Goal: Navigation & Orientation: Find specific page/section

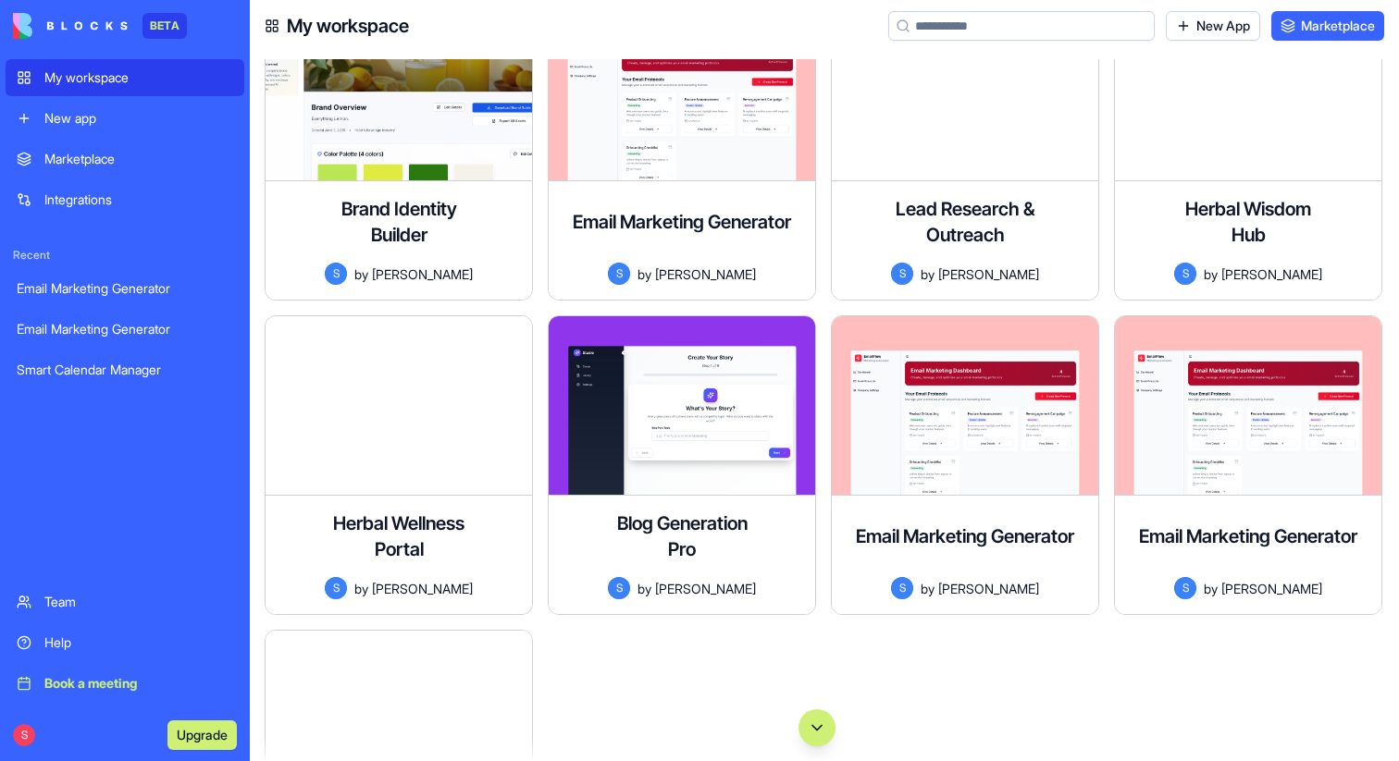
scroll to position [289, 0]
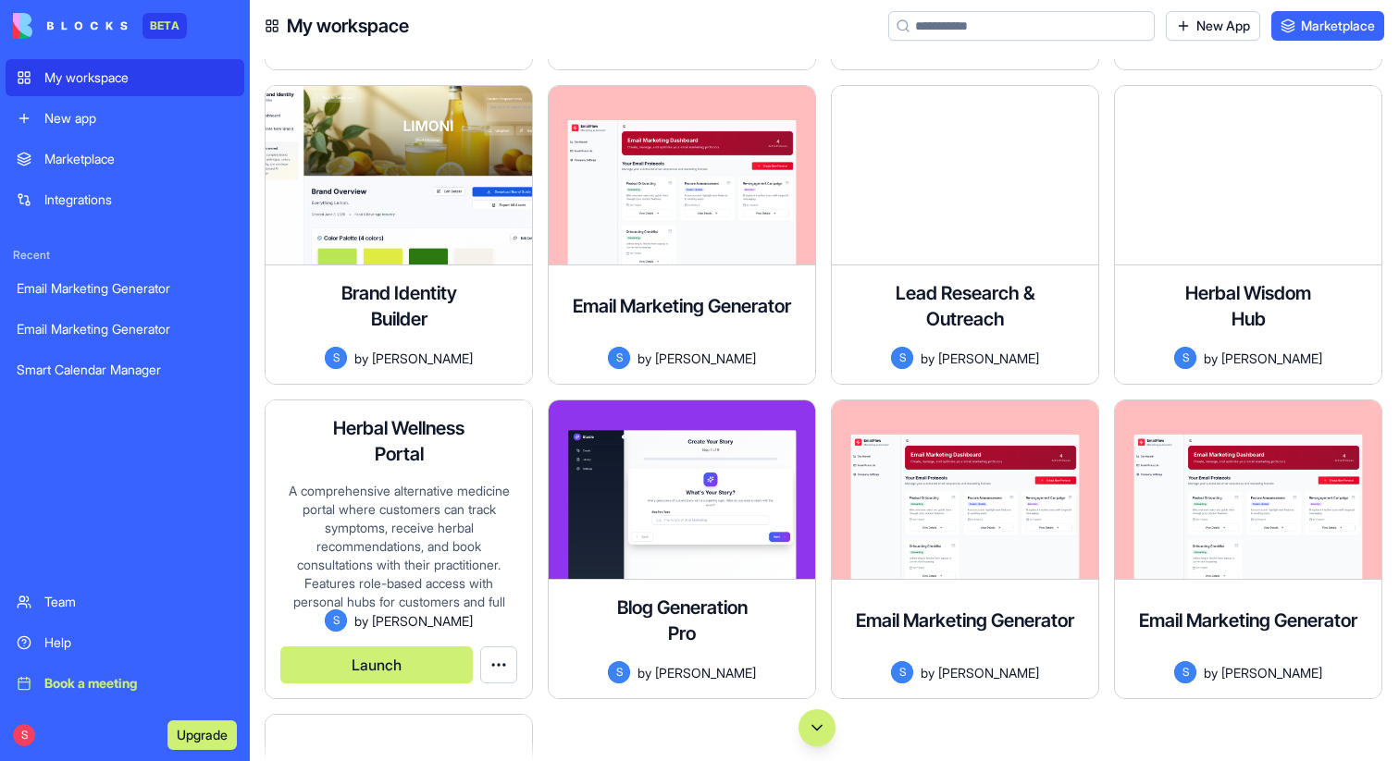
click at [416, 674] on button "Launch" at bounding box center [376, 665] width 192 height 37
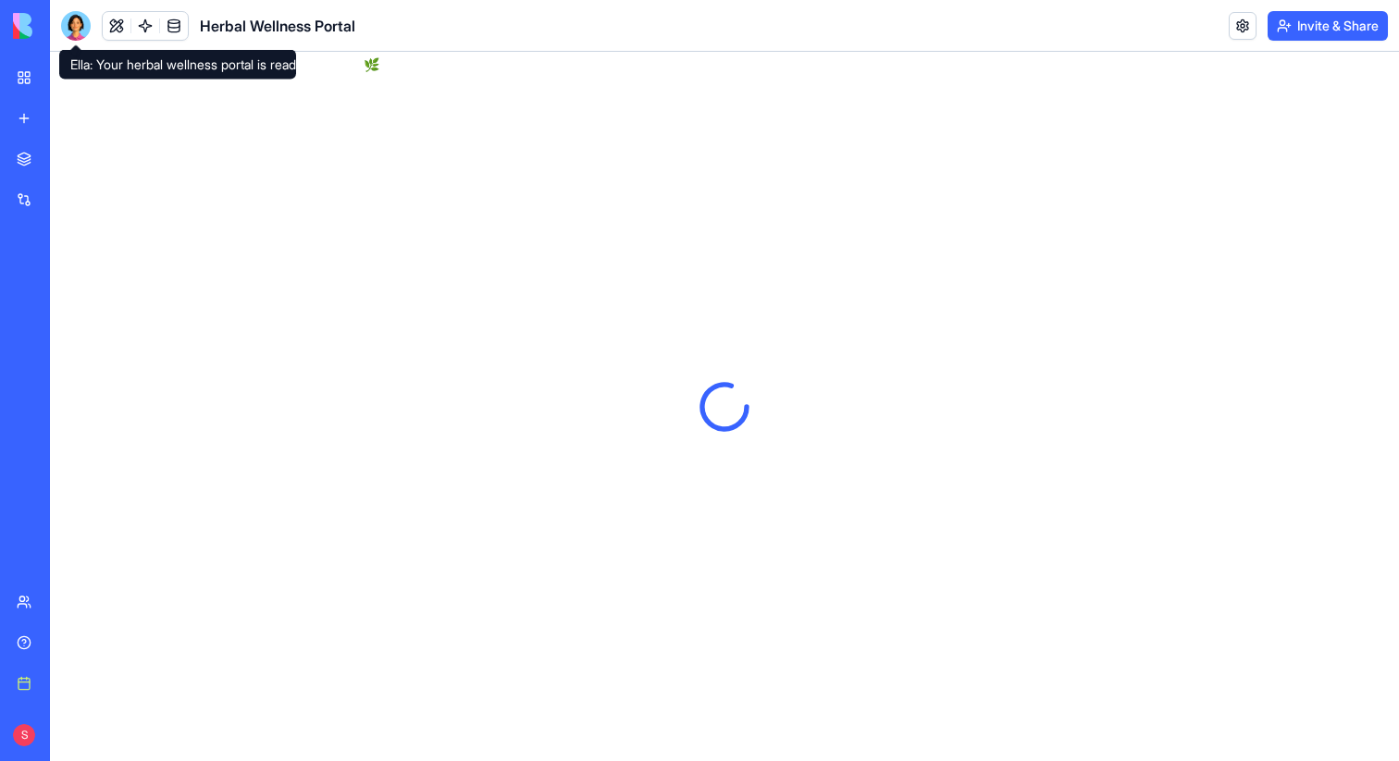
click at [71, 29] on div at bounding box center [76, 26] width 30 height 30
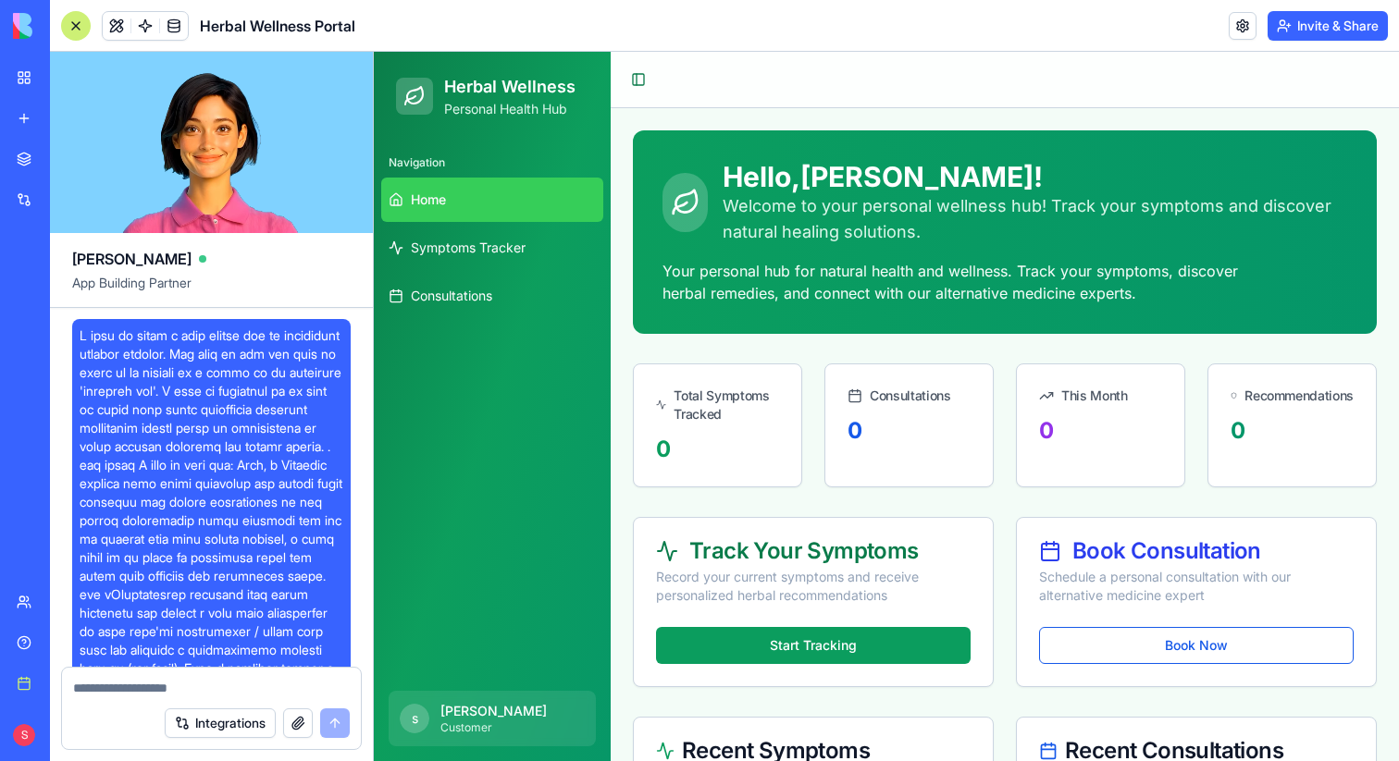
click at [70, 22] on div at bounding box center [76, 26] width 30 height 30
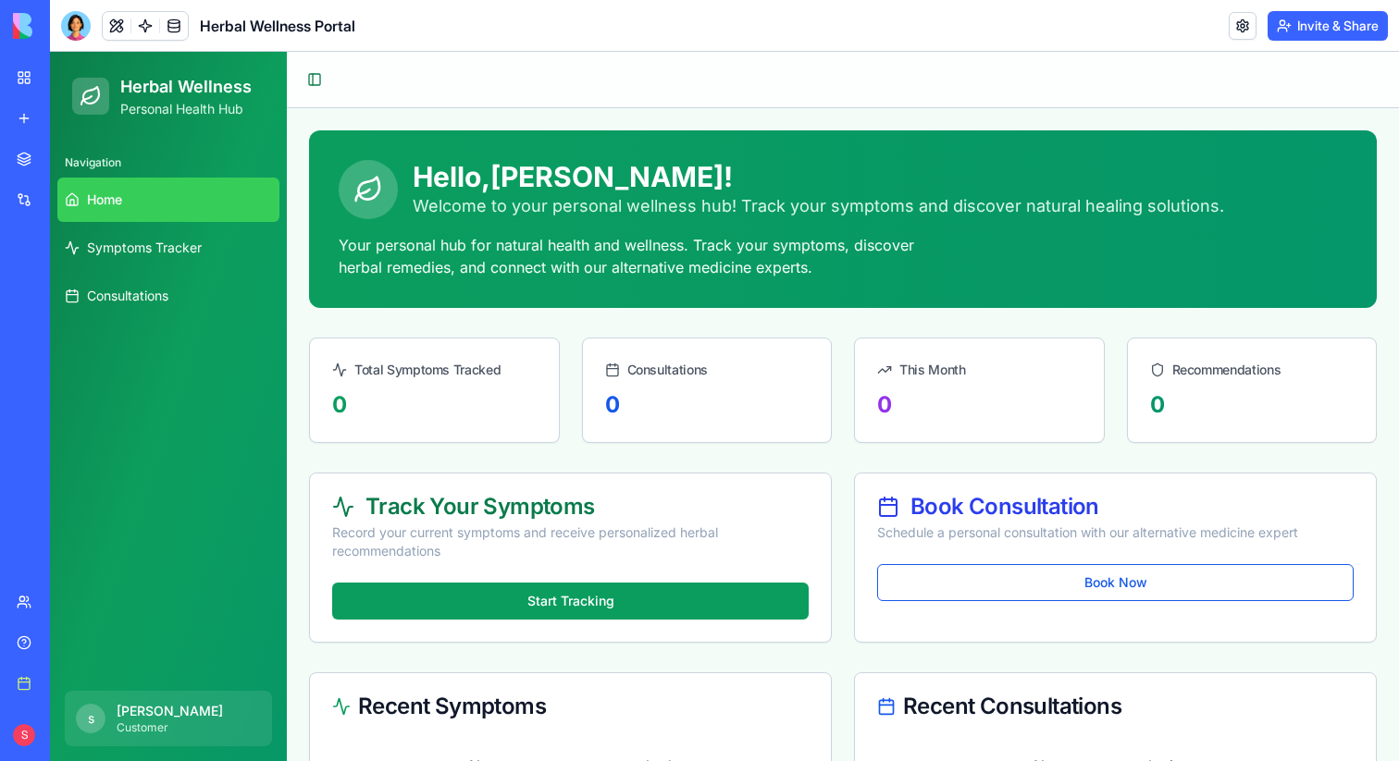
click at [68, 78] on div "My workspace" at bounding box center [56, 77] width 24 height 18
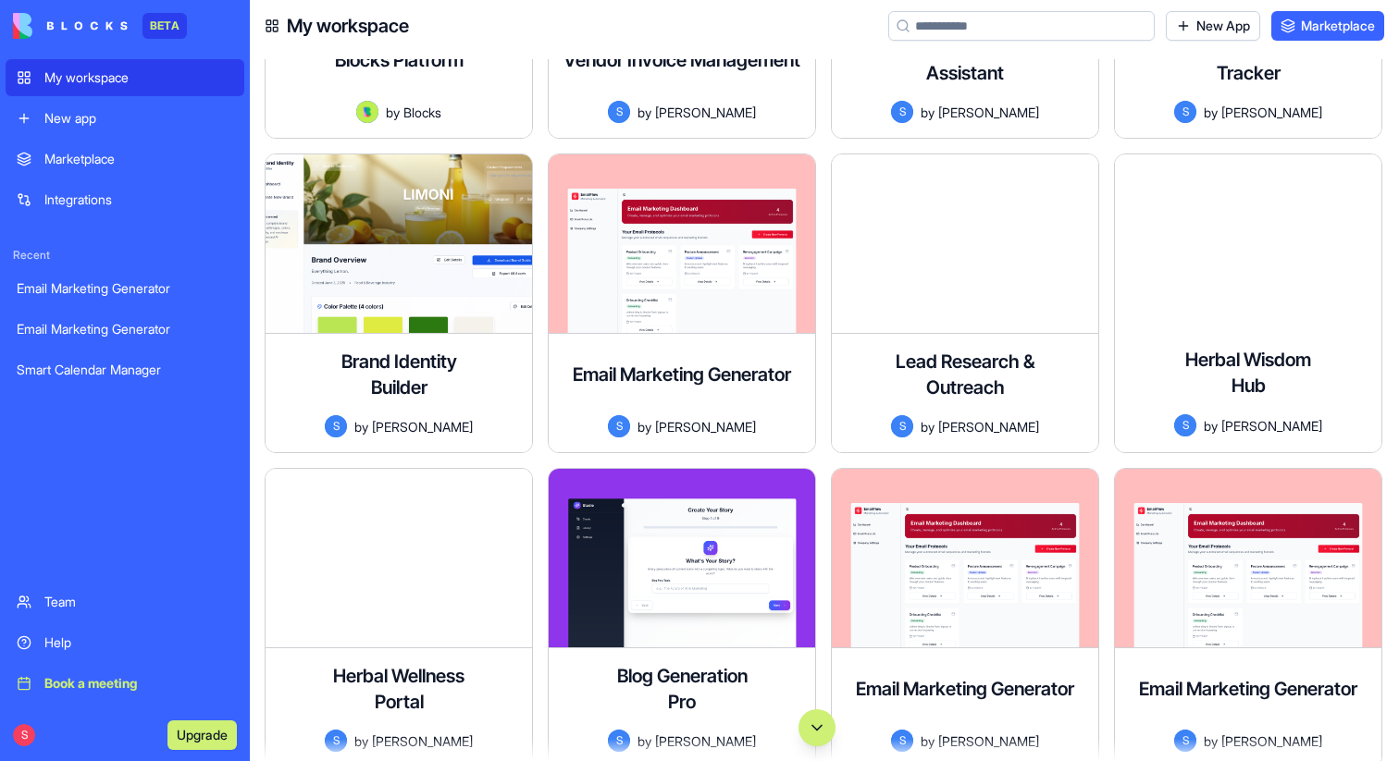
scroll to position [228, 0]
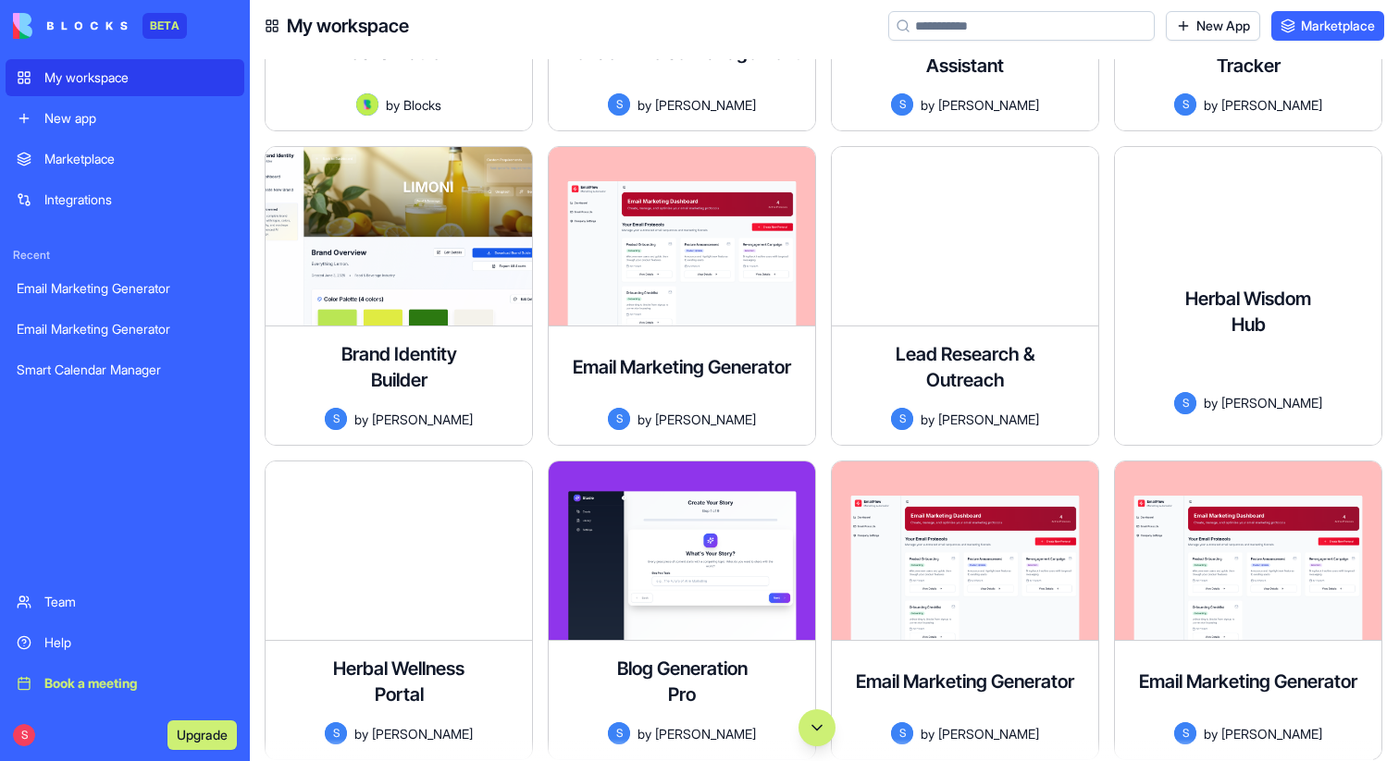
click at [1254, 393] on span "shelly" at bounding box center [1271, 402] width 101 height 19
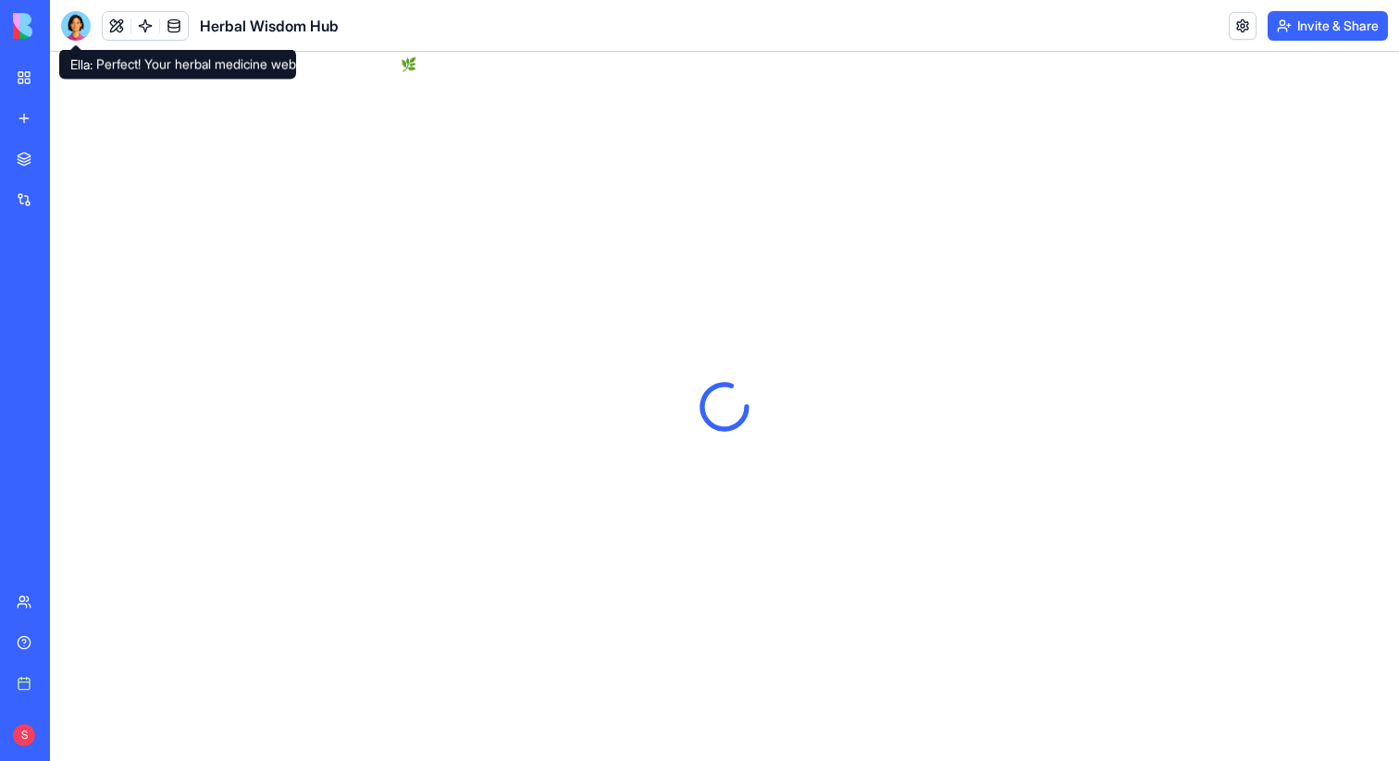
click at [81, 26] on div at bounding box center [76, 26] width 30 height 30
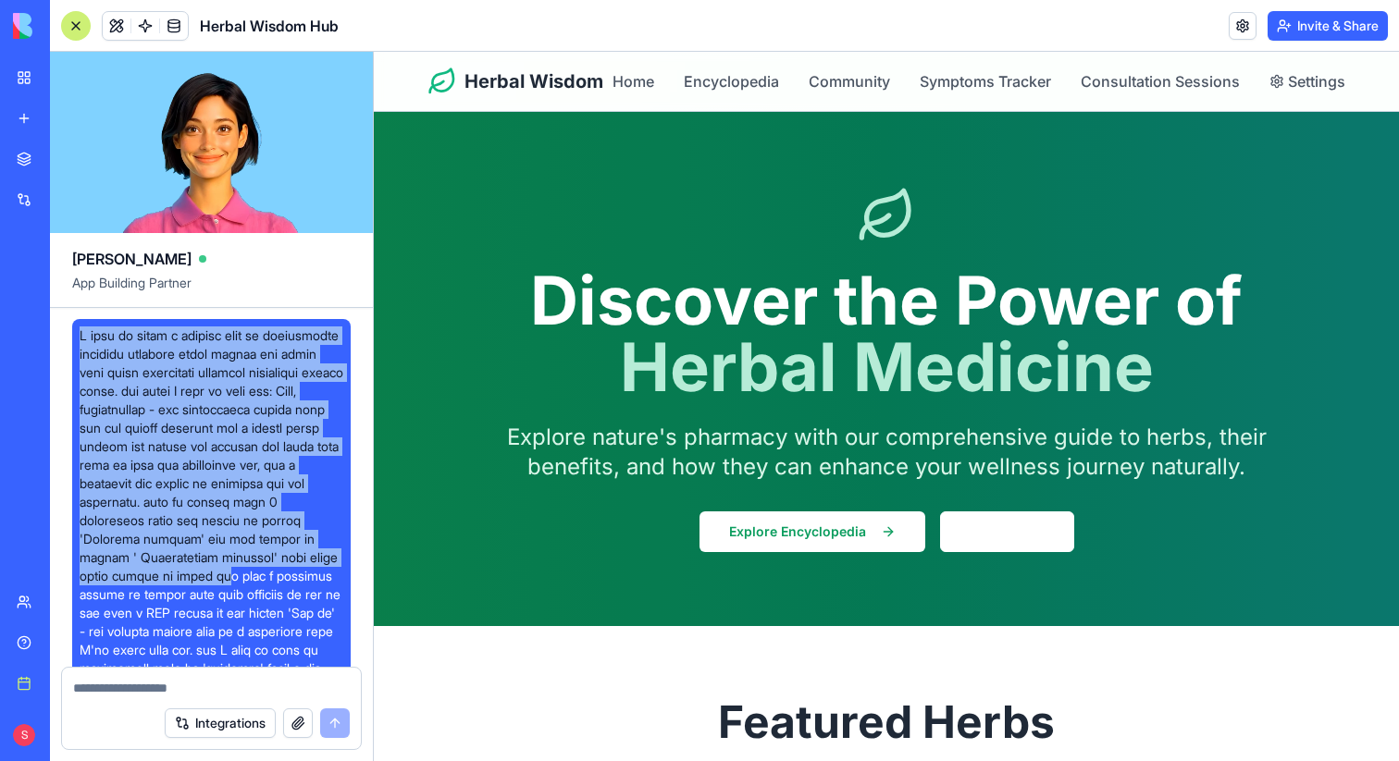
drag, startPoint x: 79, startPoint y: 334, endPoint x: 236, endPoint y: 603, distance: 311.7
click at [236, 603] on span at bounding box center [212, 576] width 264 height 499
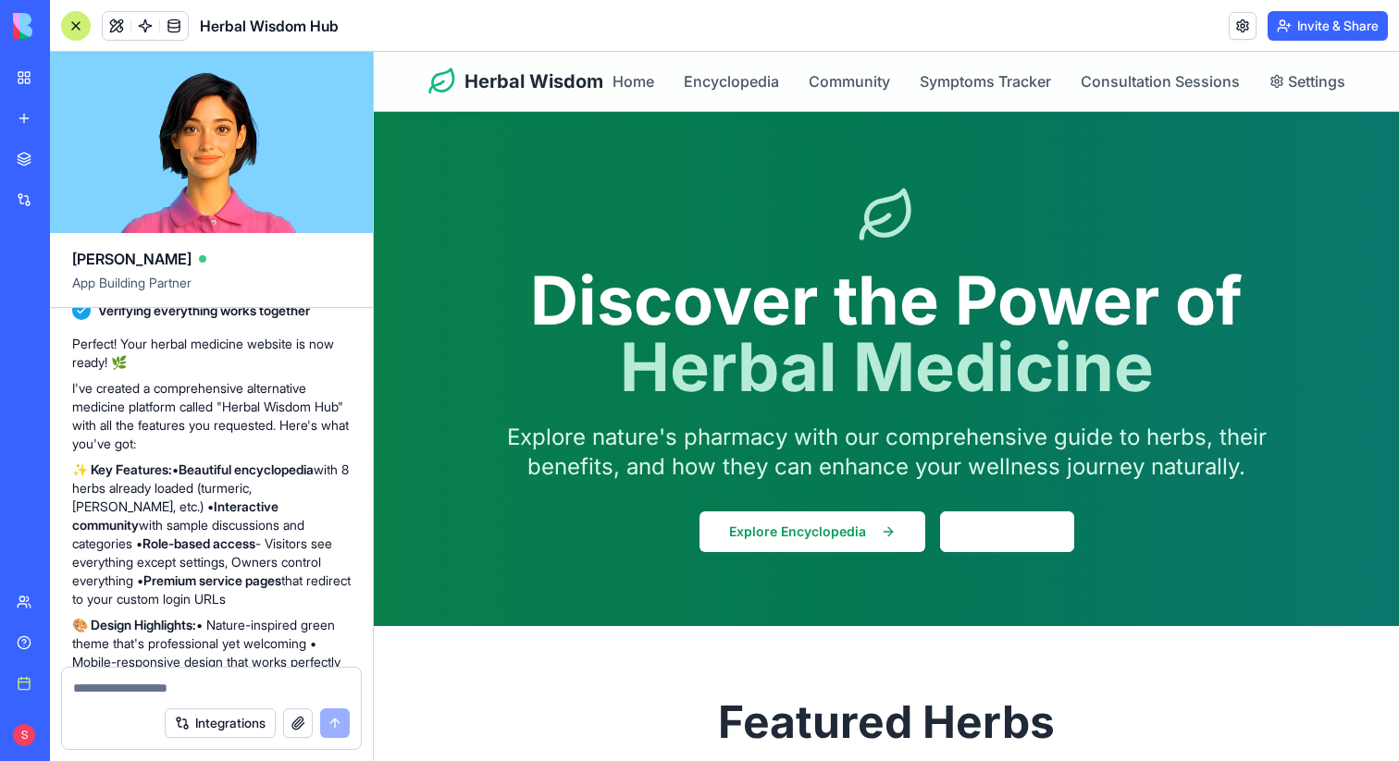
scroll to position [950, 0]
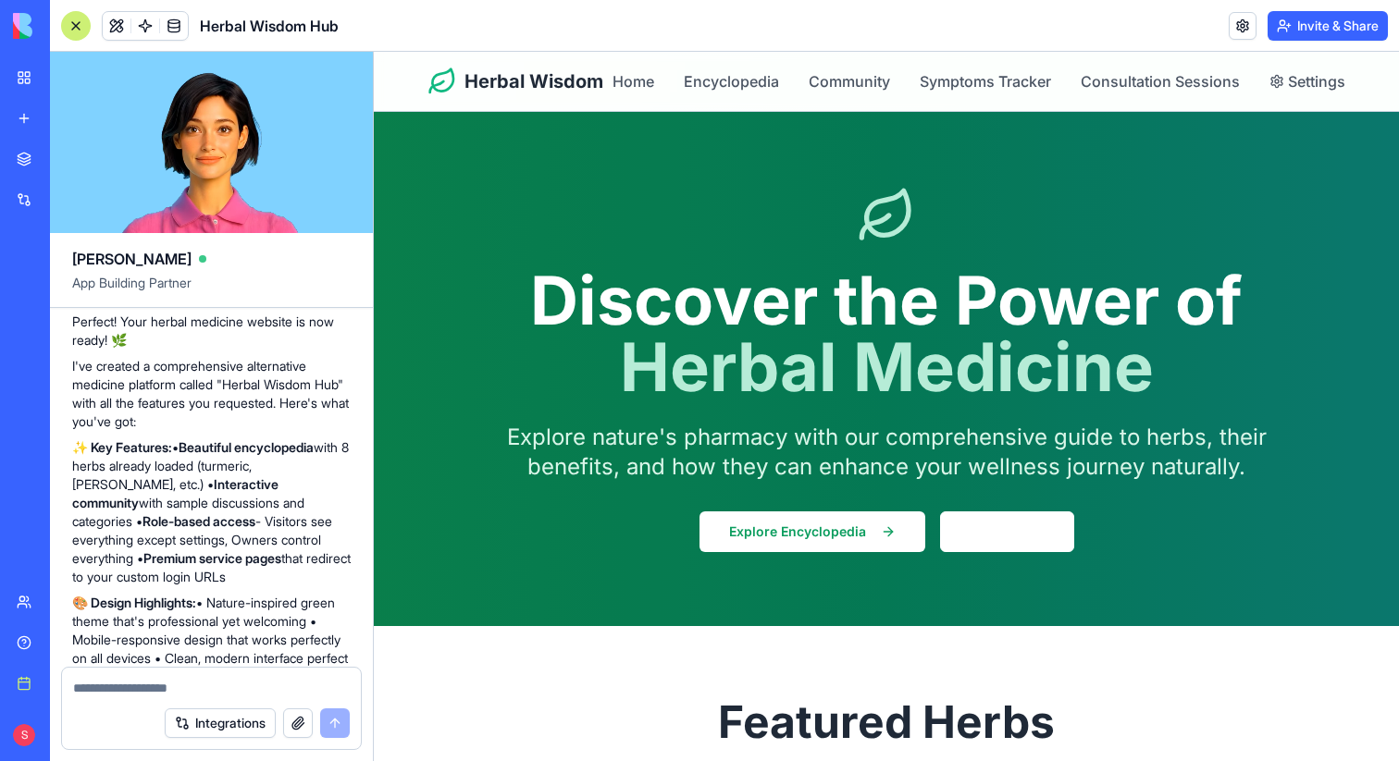
click at [29, 87] on link "My workspace" at bounding box center [43, 77] width 74 height 37
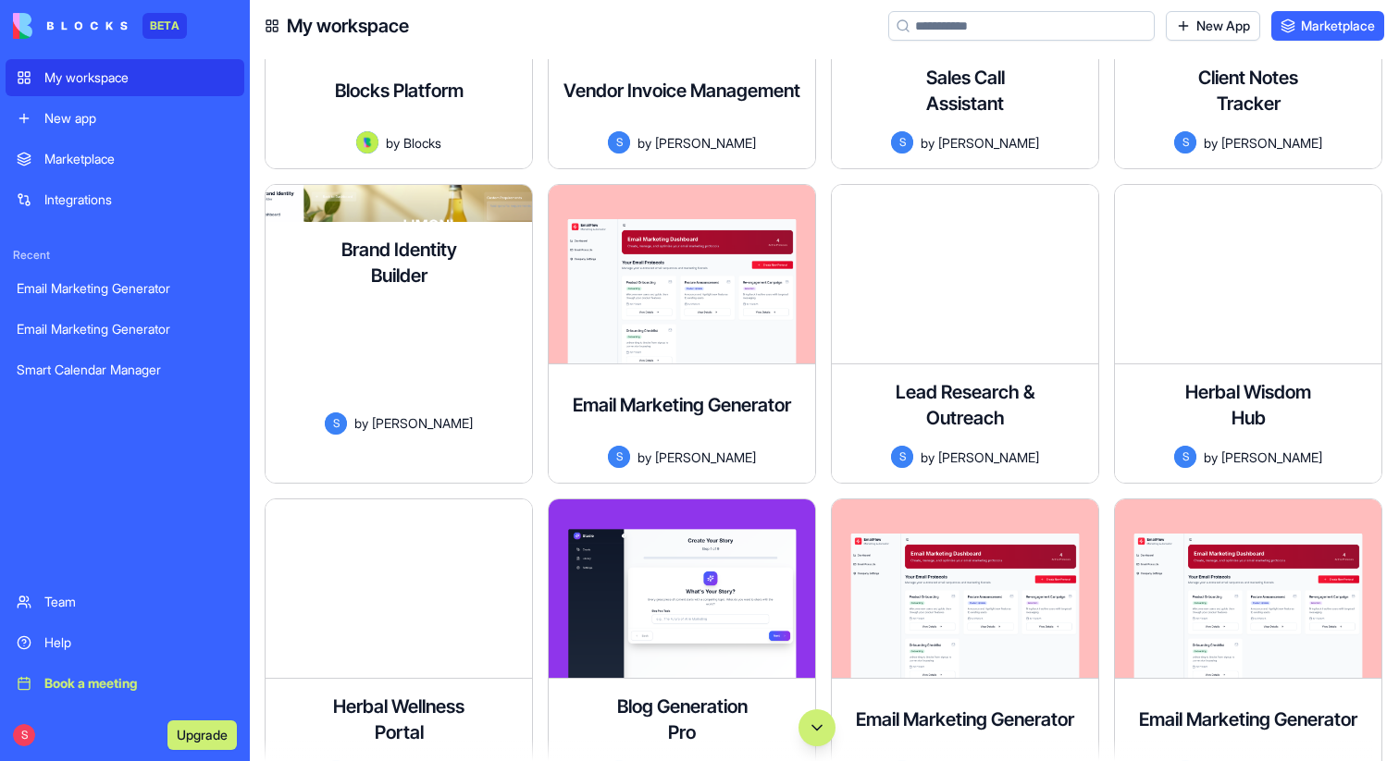
scroll to position [246, 0]
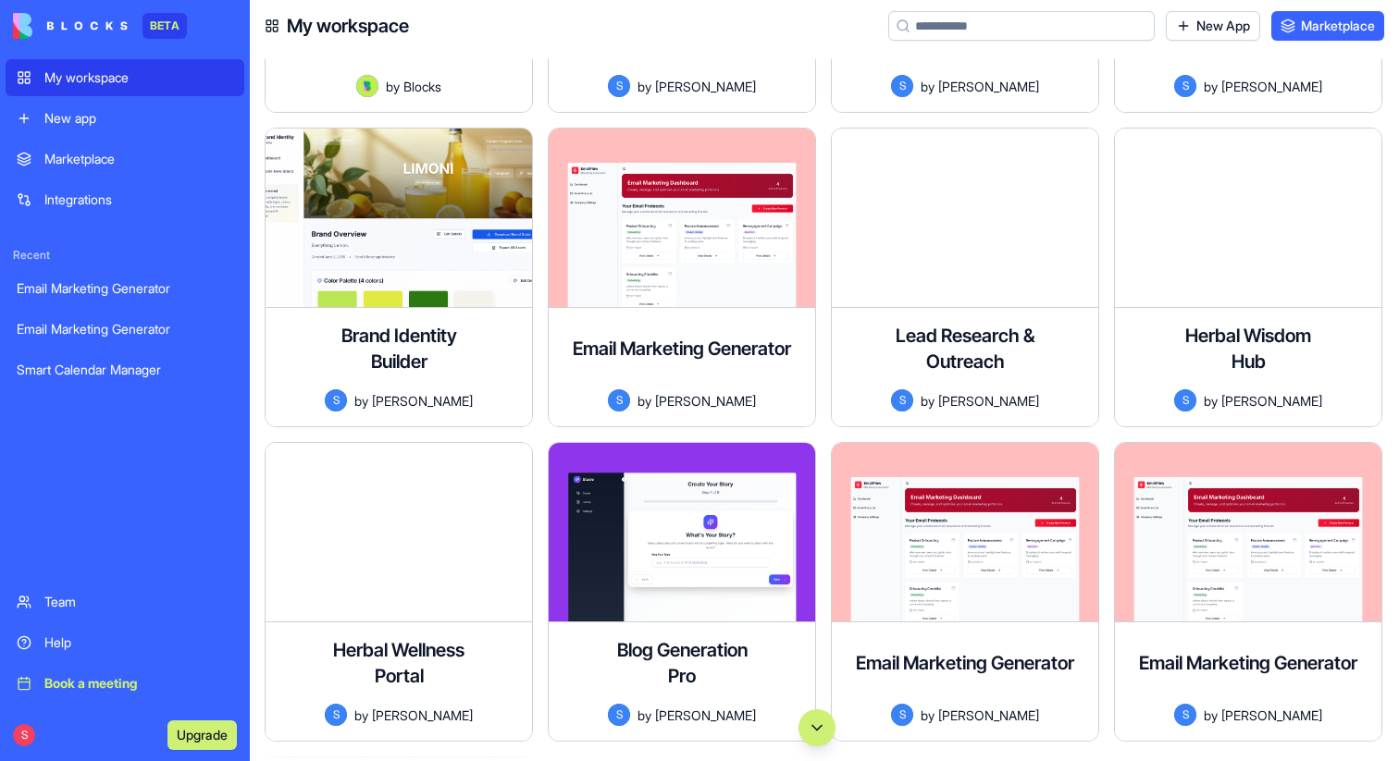
click at [381, 492] on div at bounding box center [398, 532] width 266 height 179
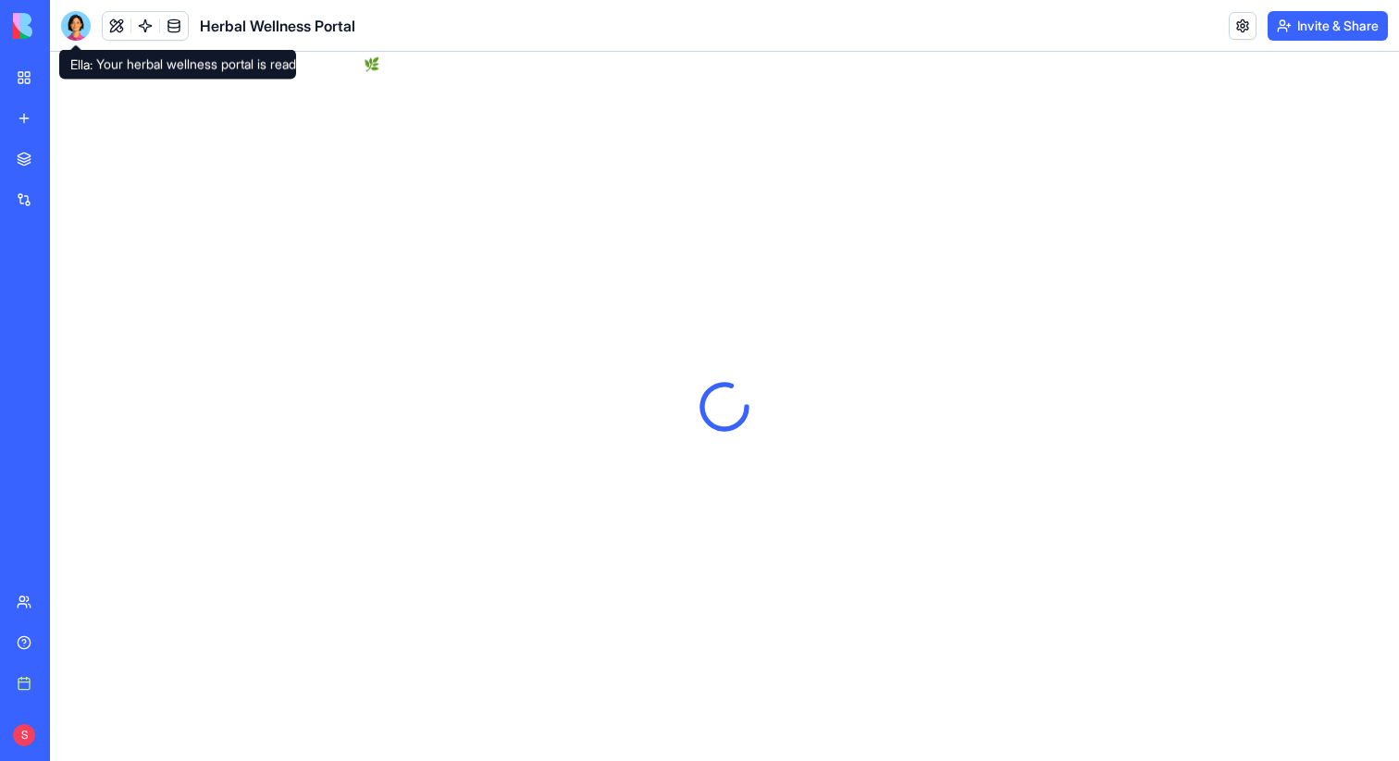
click at [75, 29] on div at bounding box center [76, 26] width 30 height 30
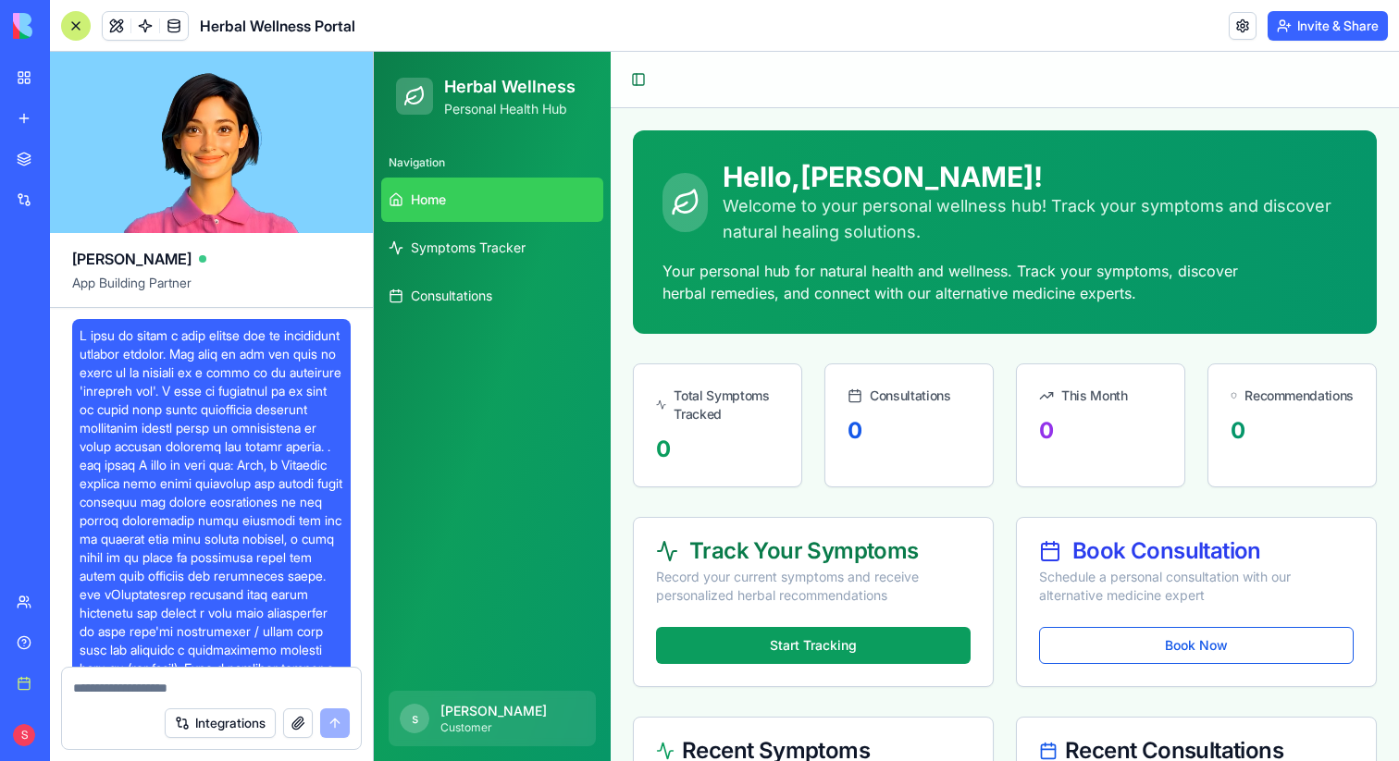
drag, startPoint x: 80, startPoint y: 335, endPoint x: 256, endPoint y: 476, distance: 225.6
click at [256, 476] on span at bounding box center [212, 650] width 264 height 647
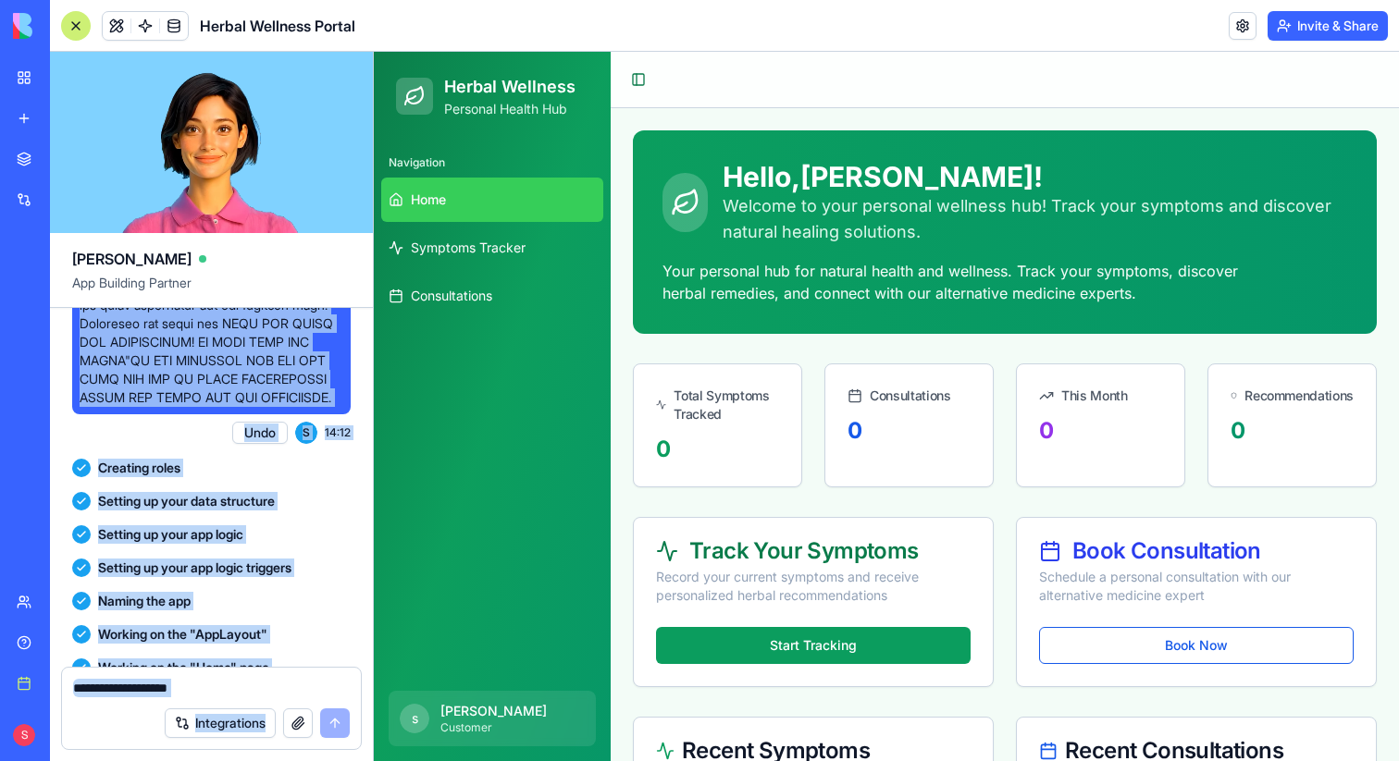
scroll to position [1202, 0]
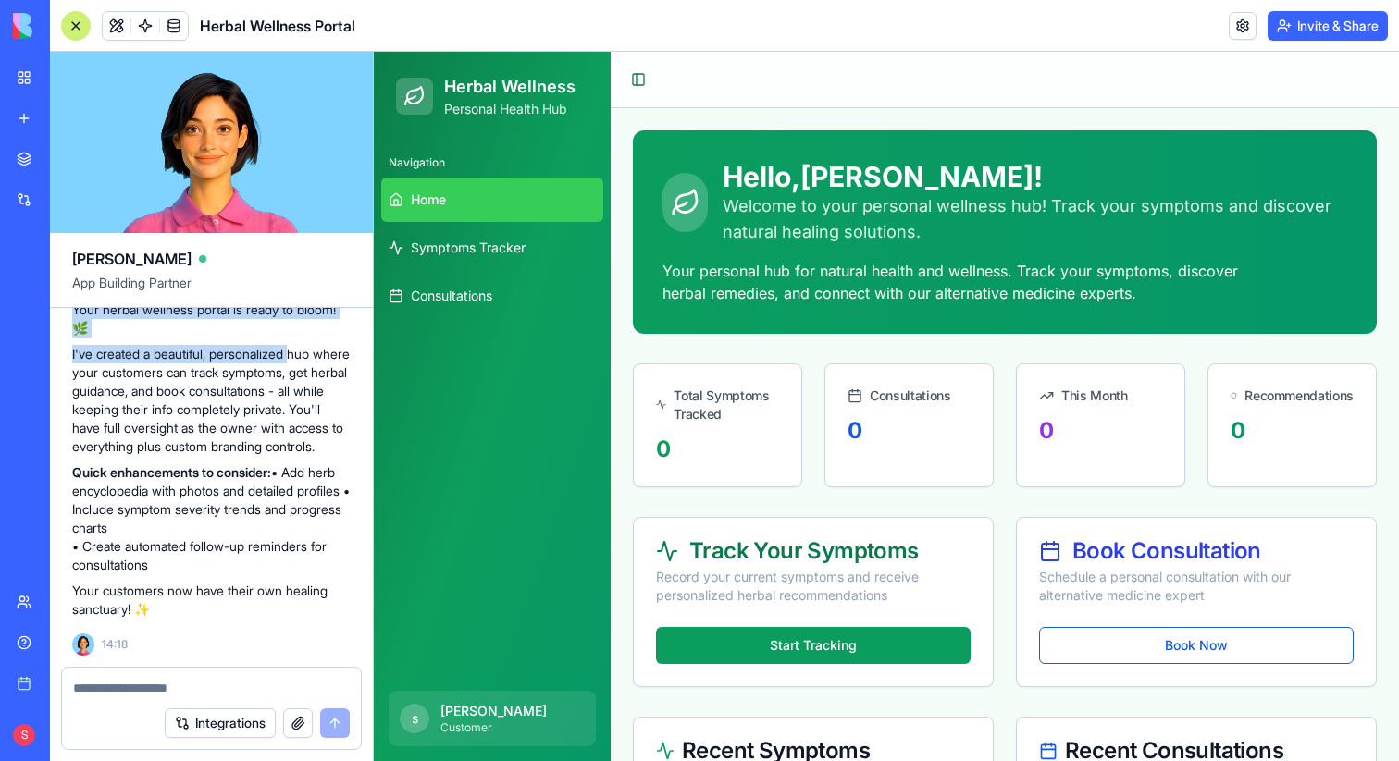
drag, startPoint x: 77, startPoint y: 332, endPoint x: 304, endPoint y: 339, distance: 227.7
click at [304, 345] on p "I've created a beautiful, personalized hub where your customers can track sympt…" at bounding box center [211, 400] width 278 height 111
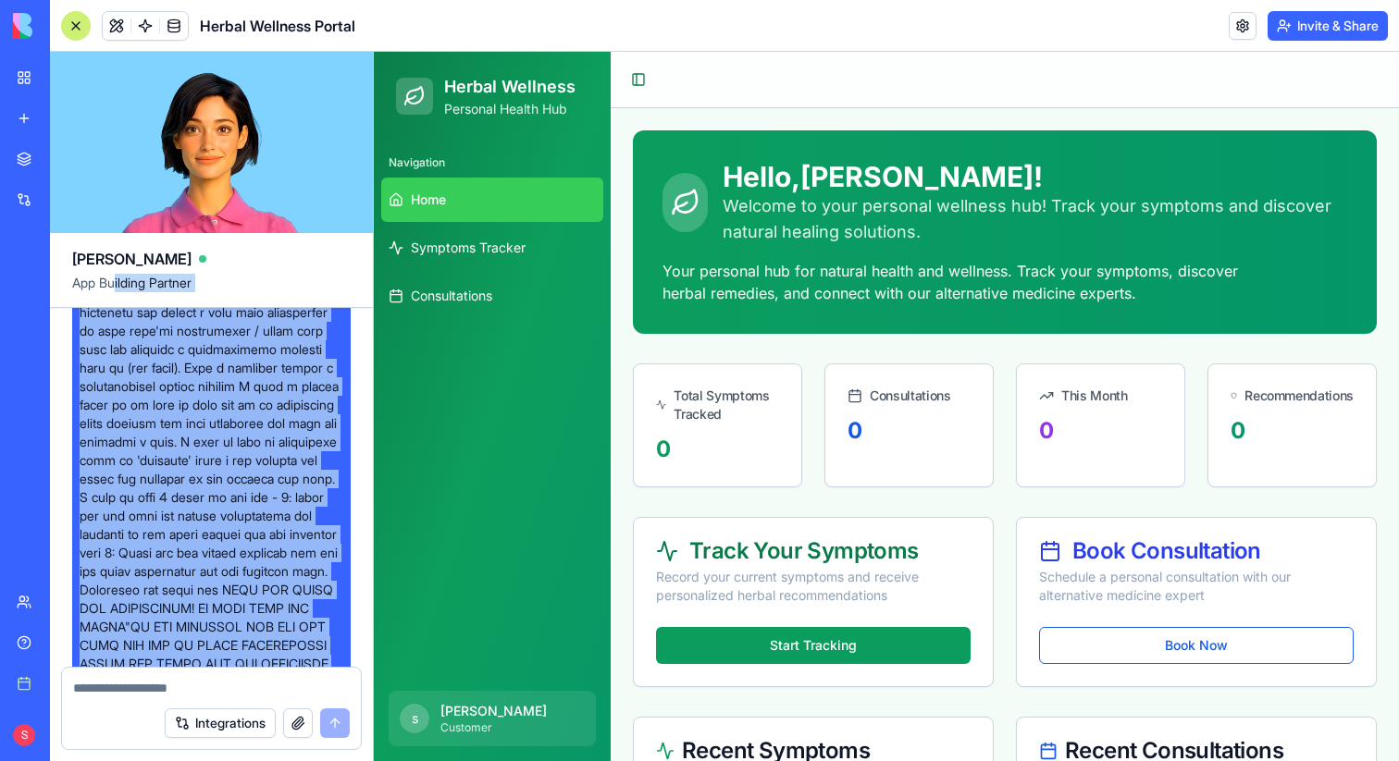
scroll to position [0, 0]
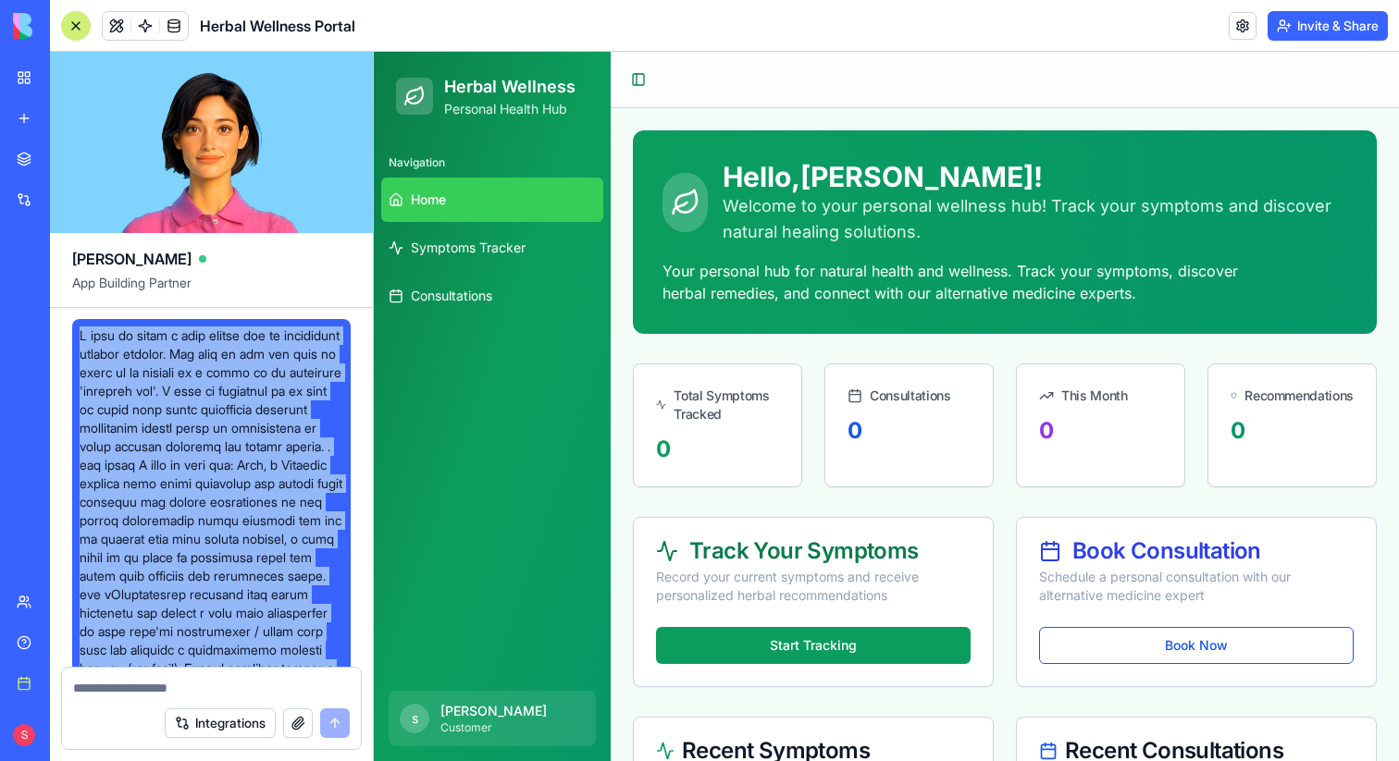
drag, startPoint x: 288, startPoint y: 547, endPoint x: 76, endPoint y: 337, distance: 298.3
click at [76, 337] on div at bounding box center [211, 650] width 278 height 662
copy span "I want to build a user portal for my alterntive medicne website. The link to th…"
click at [75, 19] on div at bounding box center [76, 26] width 30 height 30
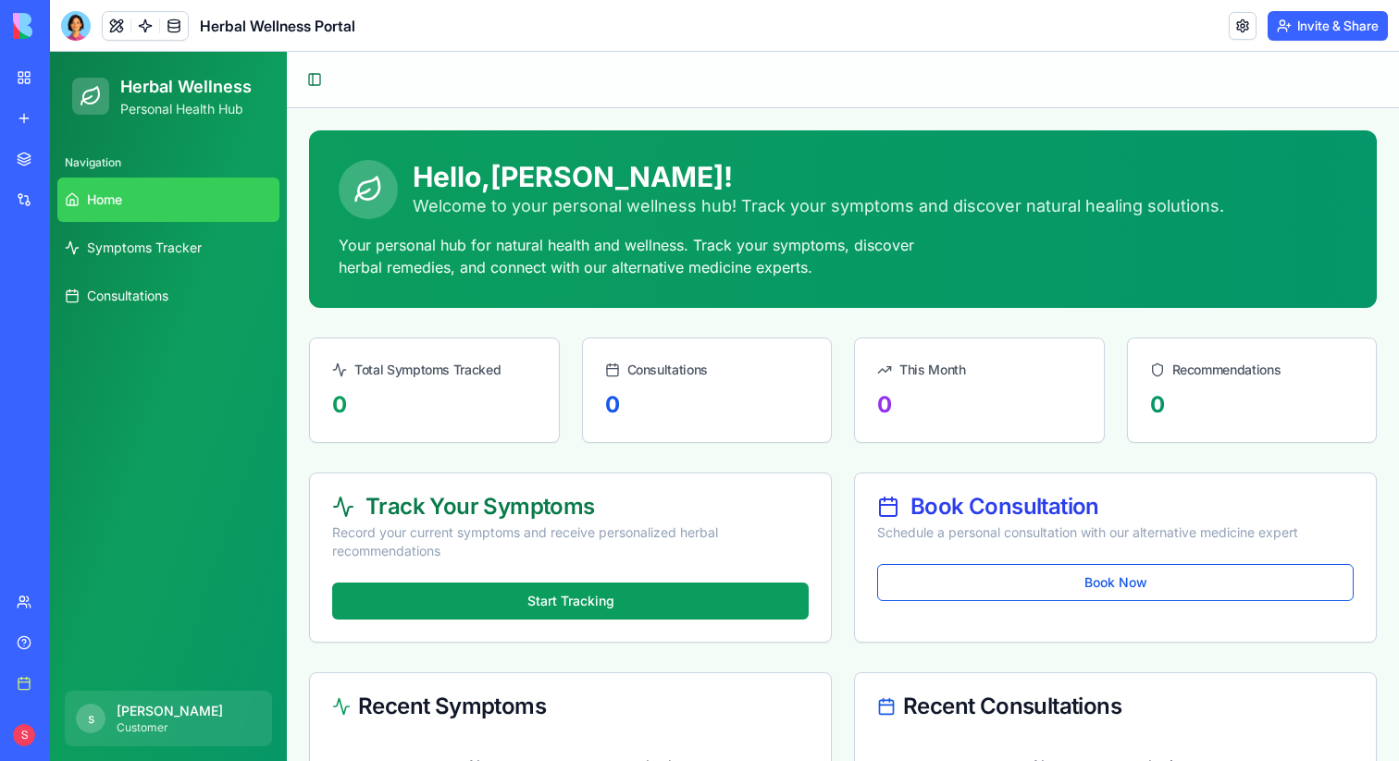
click at [14, 80] on link "My workspace" at bounding box center [43, 77] width 74 height 37
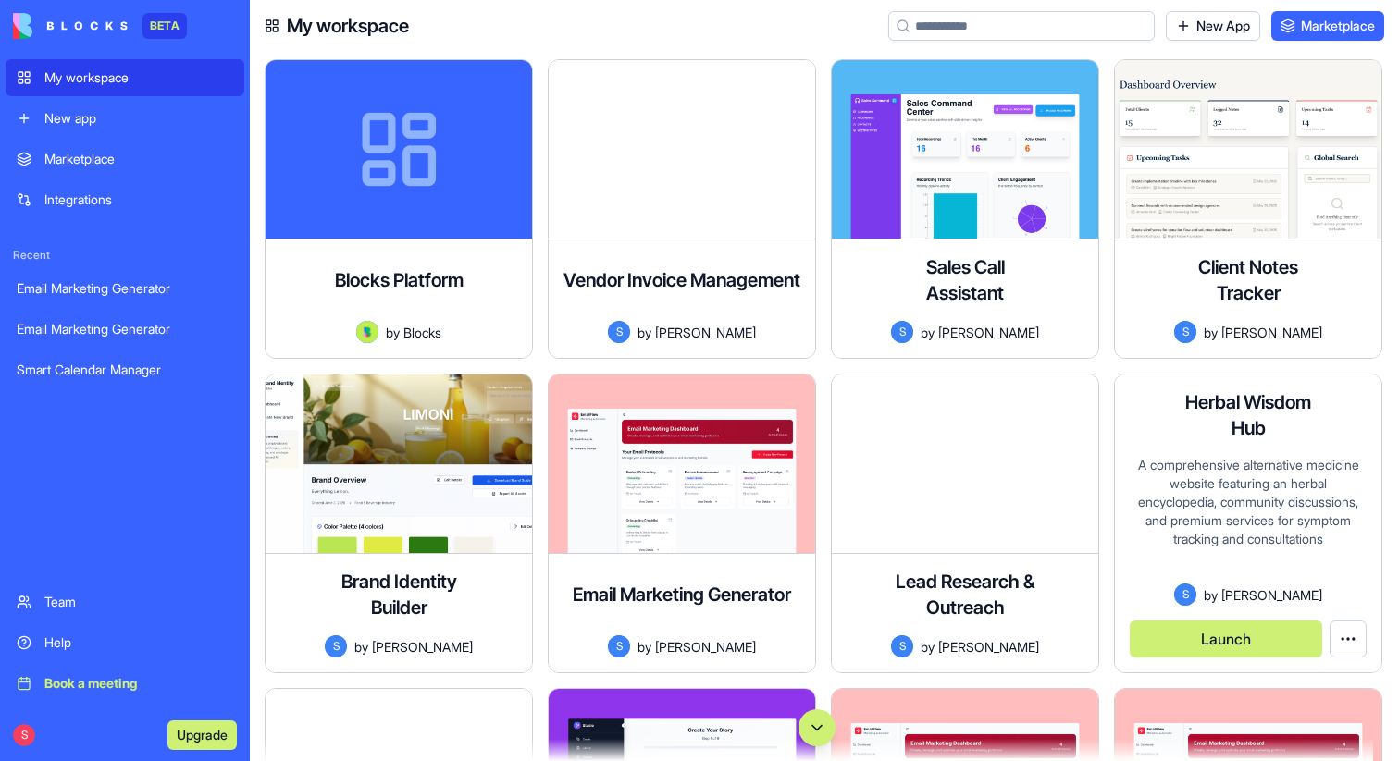
click at [1261, 496] on div "A comprehensive alternative medicine website featuring an herbal encyclopedia, …" at bounding box center [1247, 520] width 237 height 128
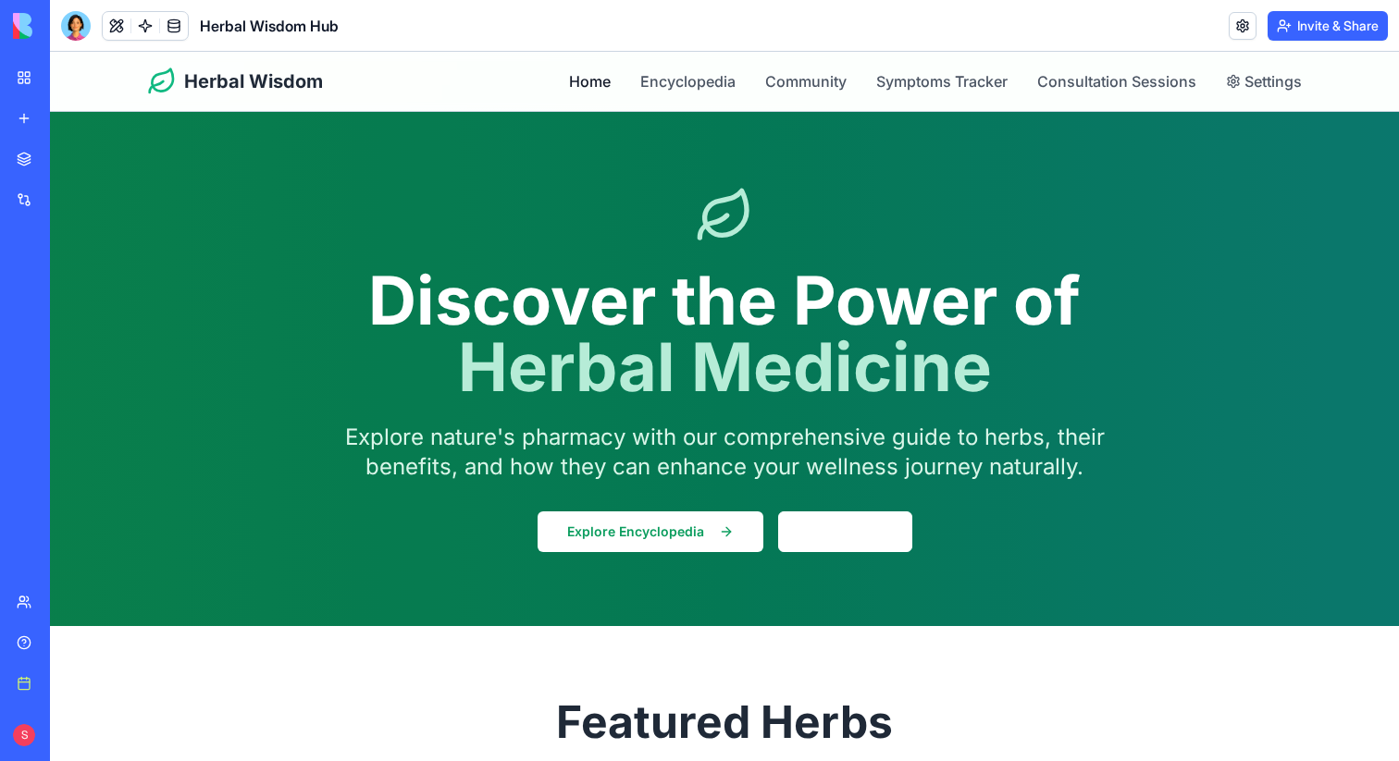
click at [593, 90] on link "Home" at bounding box center [590, 81] width 42 height 22
click at [717, 84] on link "Encyclopedia" at bounding box center [687, 81] width 95 height 22
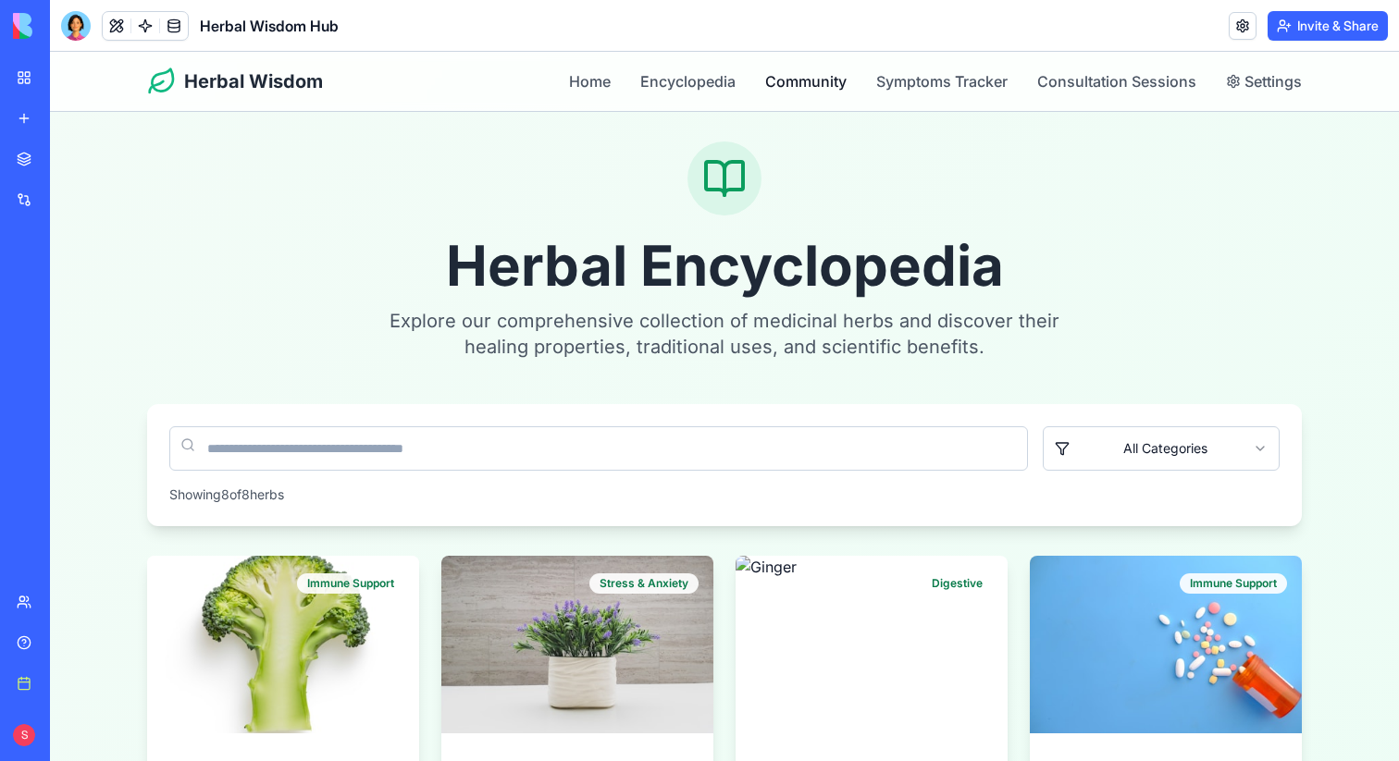
click at [777, 84] on link "Community" at bounding box center [805, 81] width 81 height 22
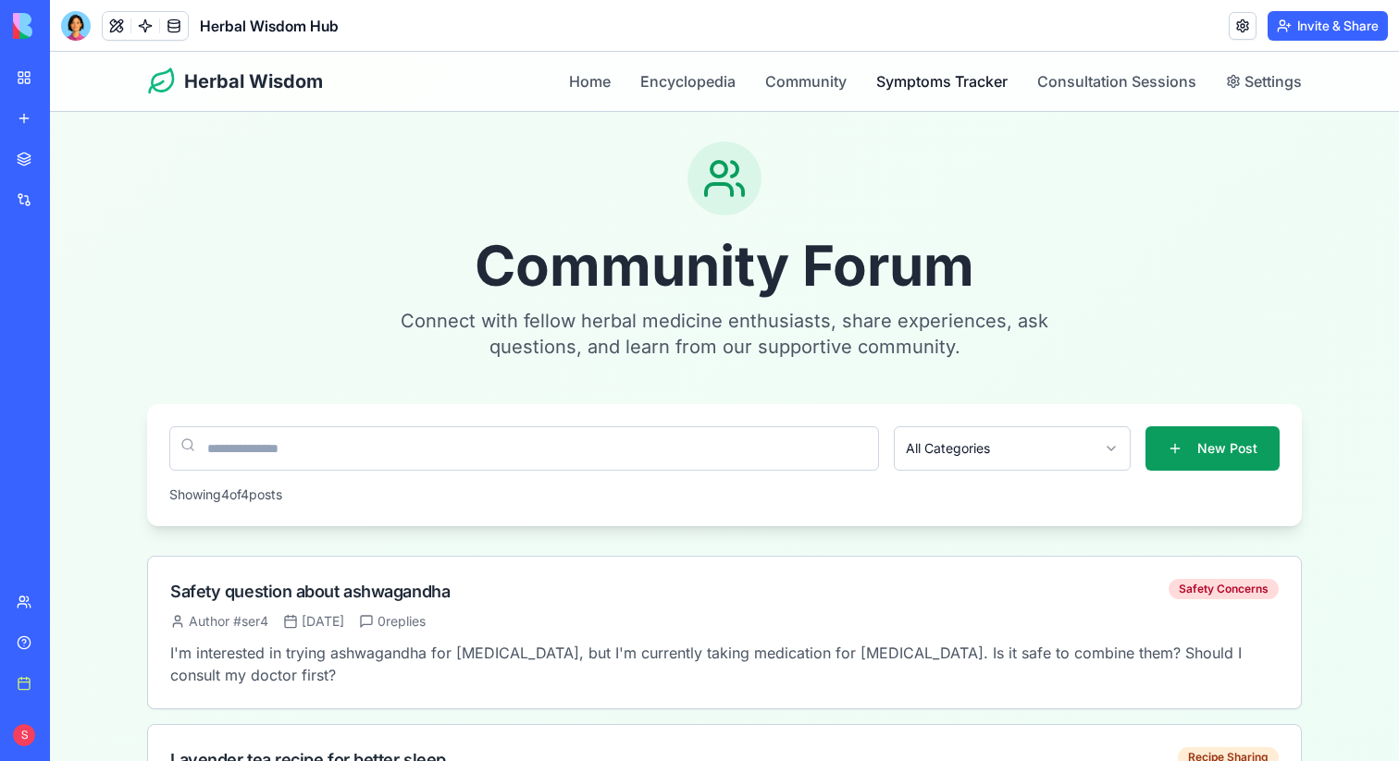
click at [939, 80] on link "Symptoms Tracker" at bounding box center [941, 81] width 131 height 22
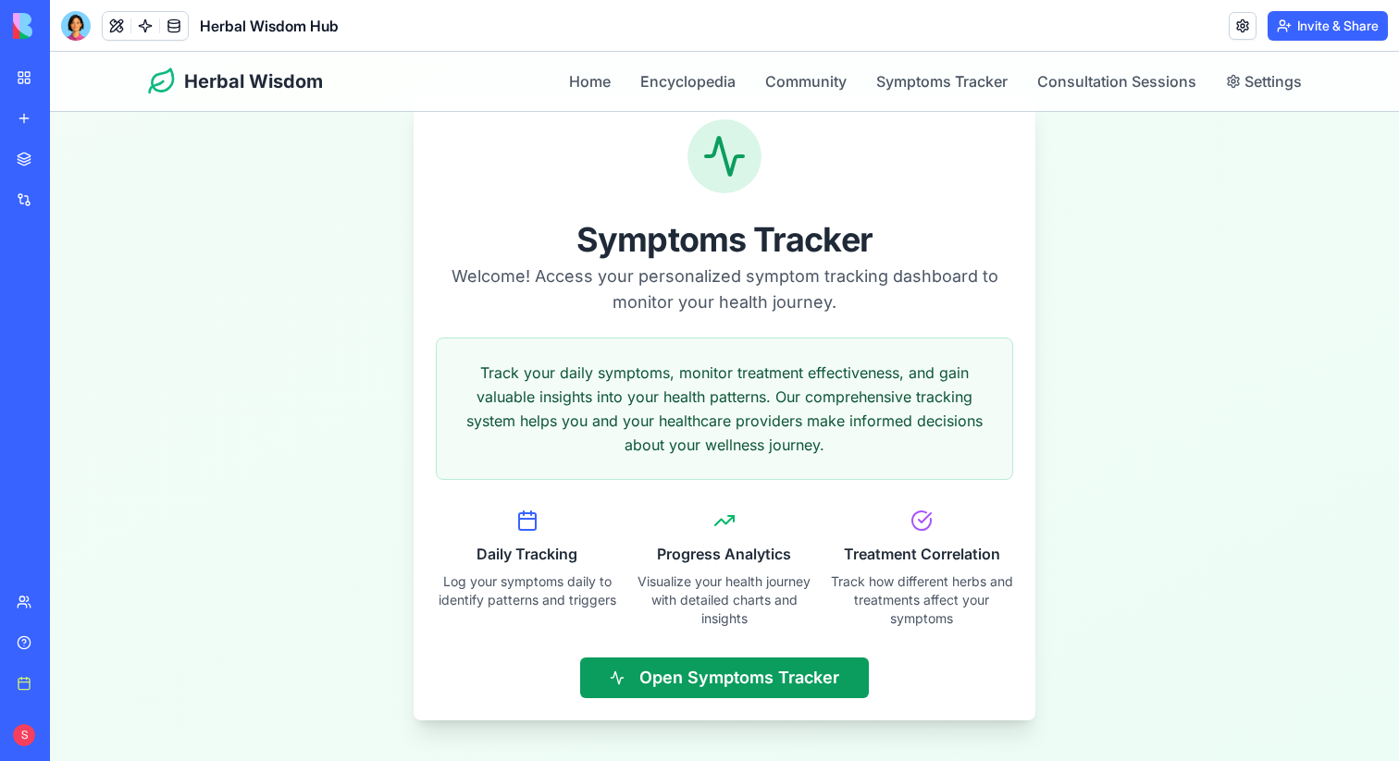
scroll to position [72, 0]
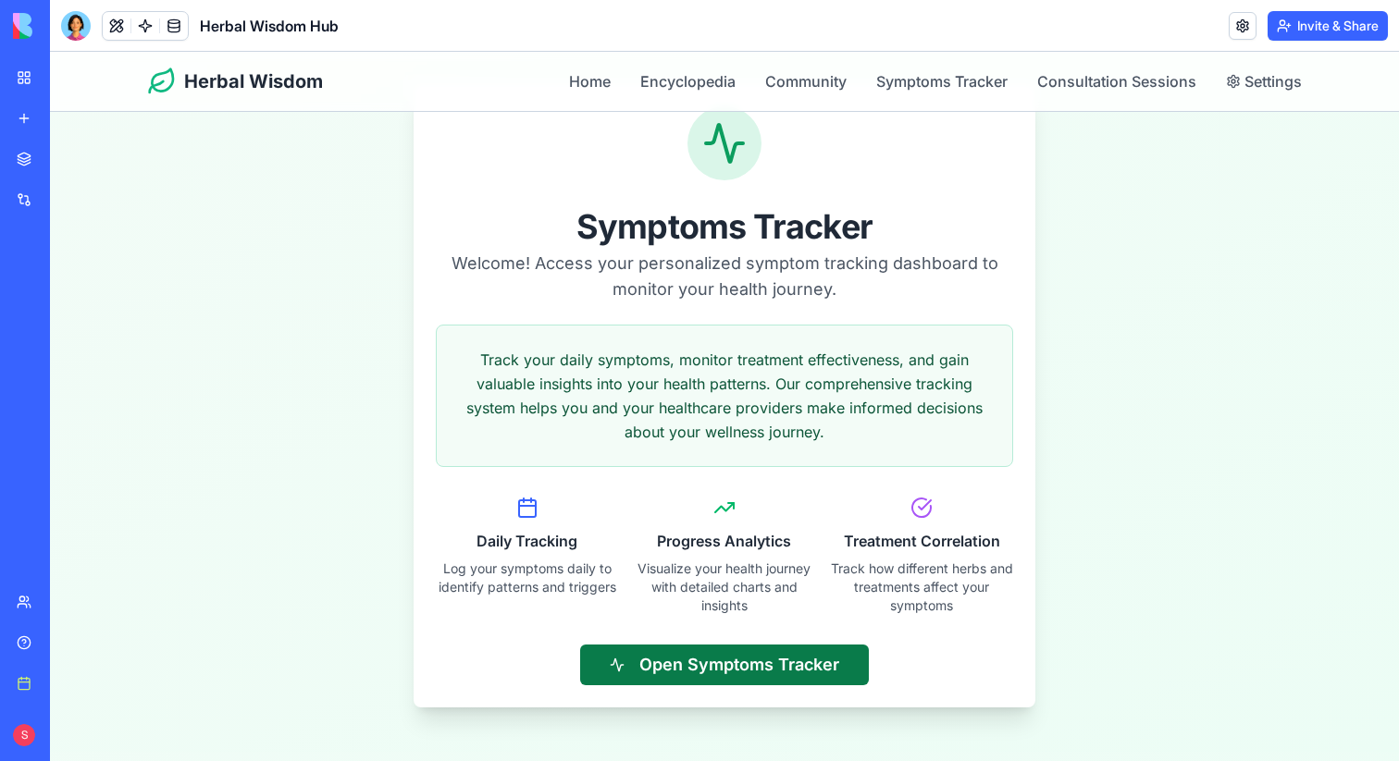
click at [783, 674] on button "Open Symptoms Tracker" at bounding box center [724, 665] width 289 height 41
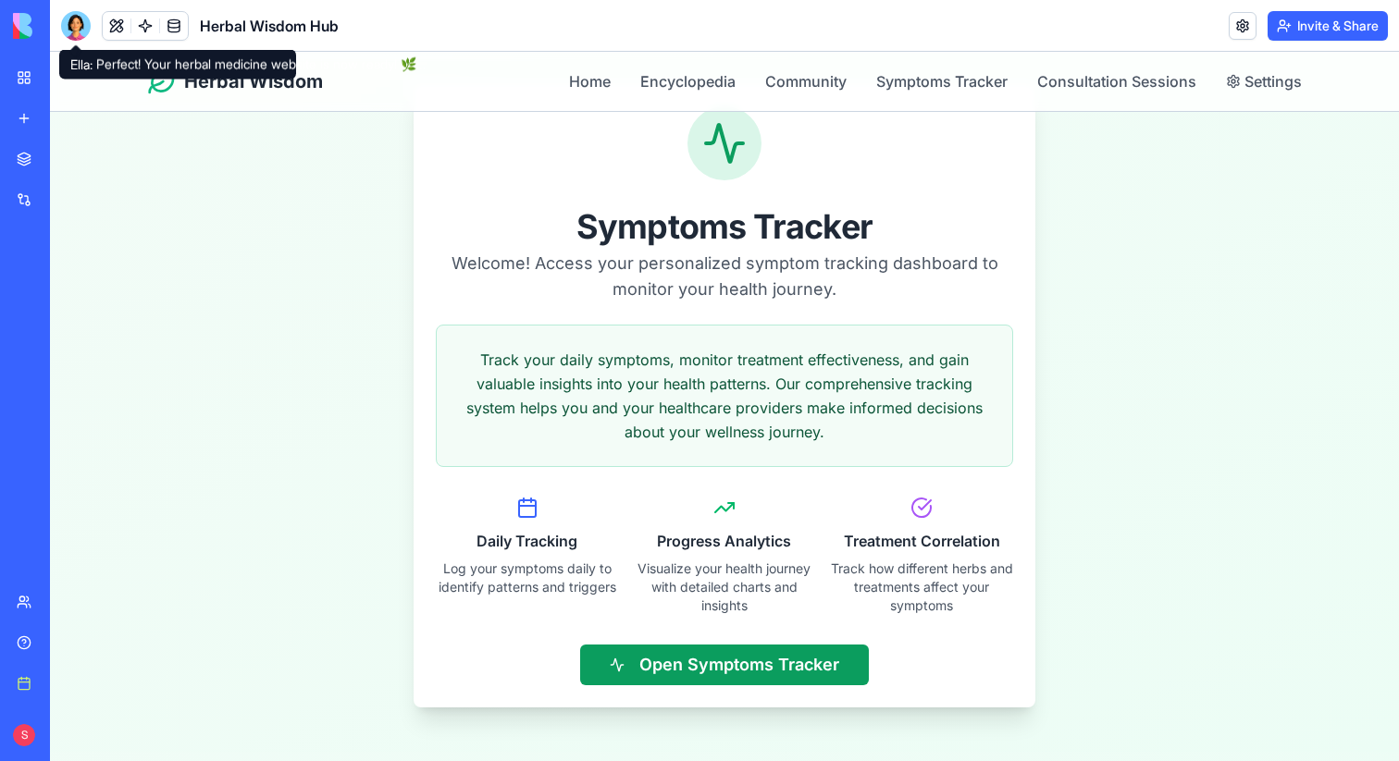
click at [70, 21] on div at bounding box center [76, 26] width 30 height 30
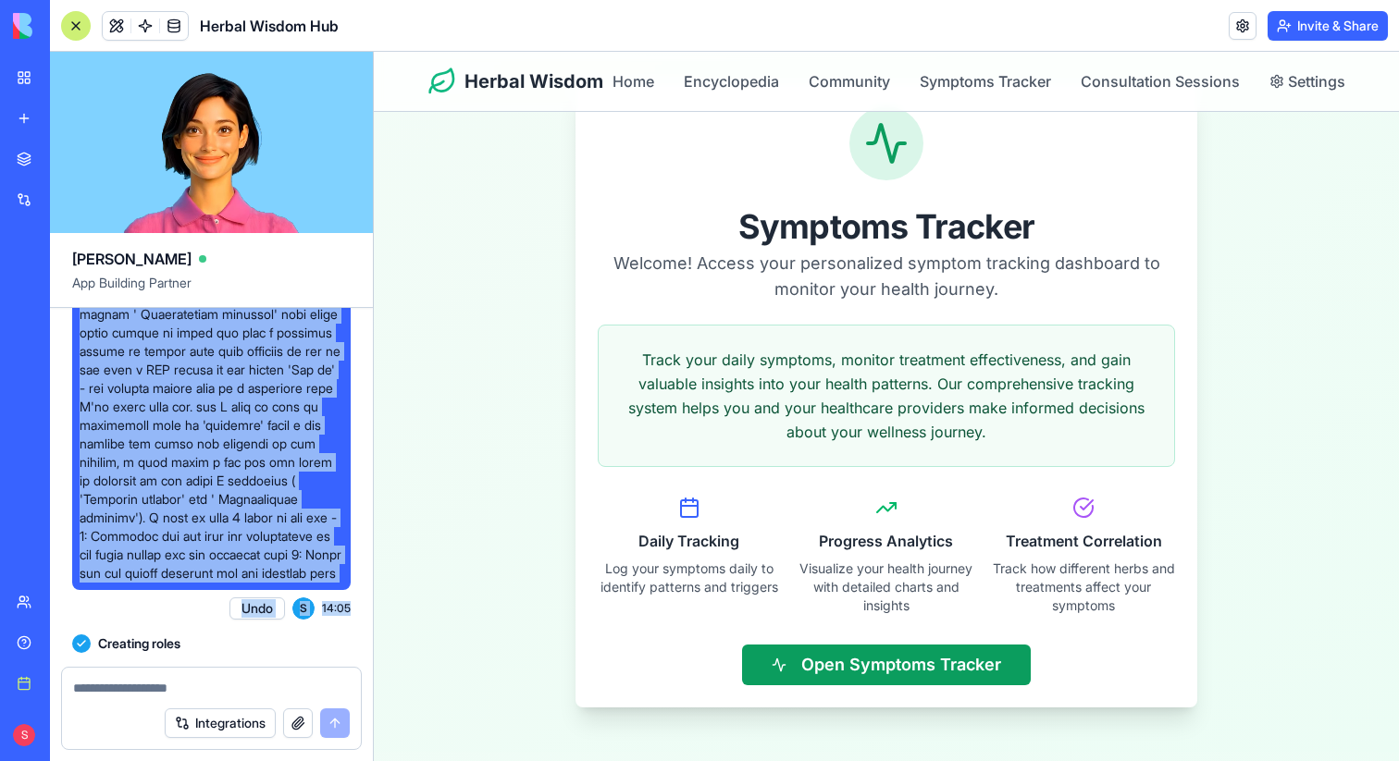
scroll to position [246, 0]
drag, startPoint x: 143, startPoint y: 428, endPoint x: 319, endPoint y: 607, distance: 250.5
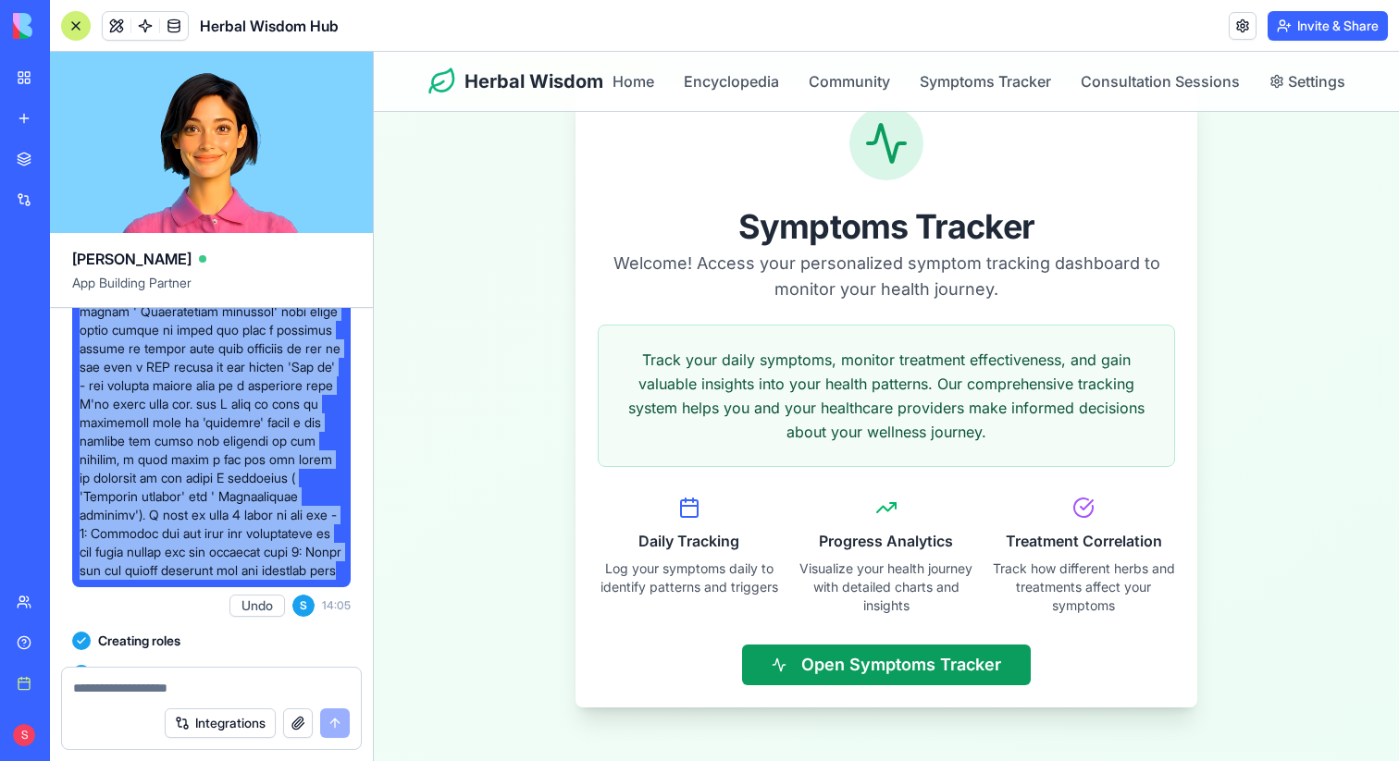
click at [319, 580] on span at bounding box center [212, 329] width 264 height 499
copy span "then we should have 2 additional pages one should be called 'Symptoms tracker' …"
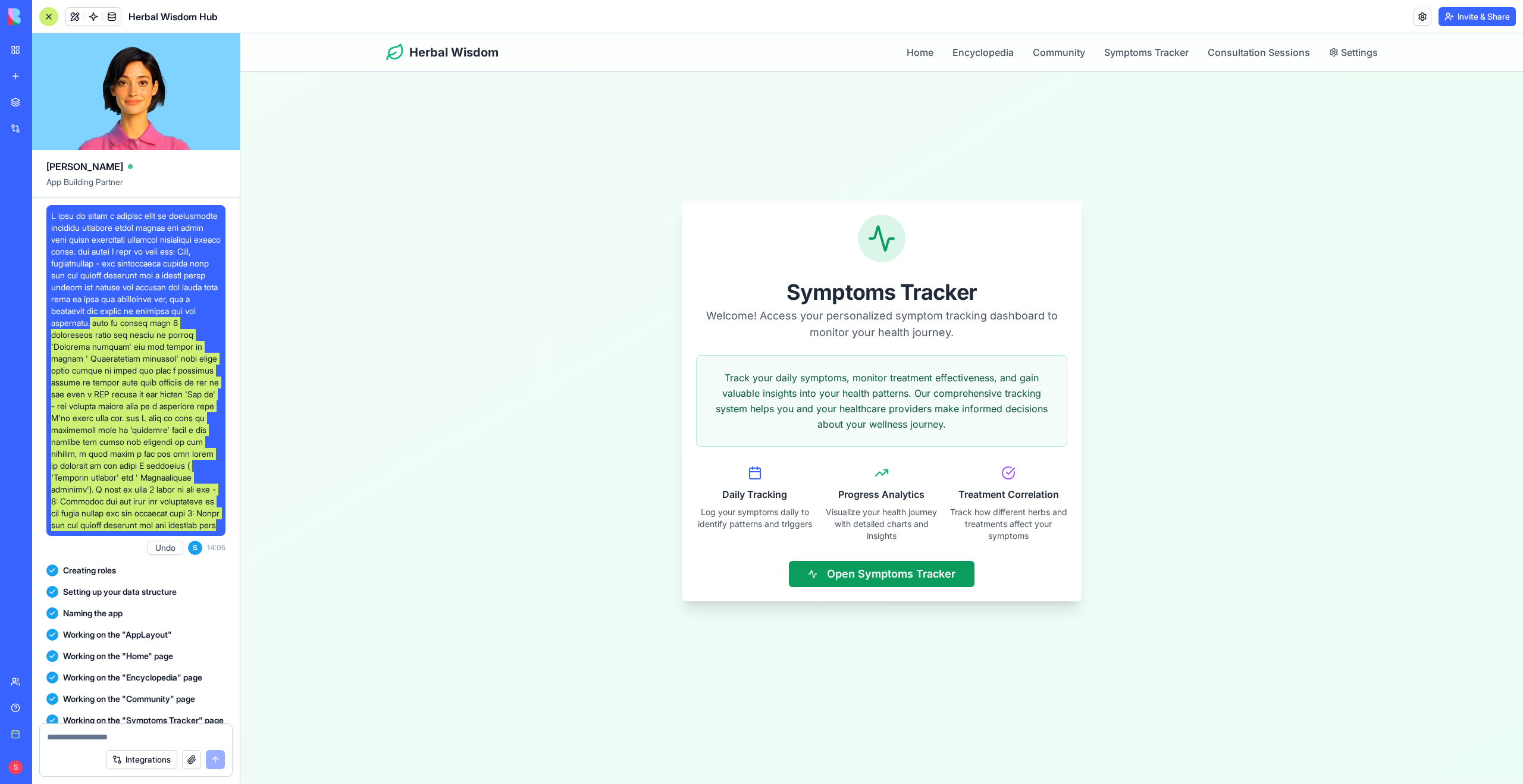
scroll to position [159, 0]
